Goal: Transaction & Acquisition: Obtain resource

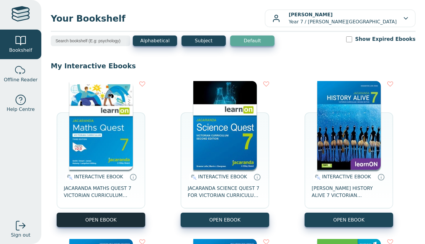
click at [105, 220] on button "OPEN EBOOK" at bounding box center [101, 219] width 89 height 14
click at [111, 217] on button "OPEN EBOOK" at bounding box center [101, 219] width 89 height 14
